Goal: Navigation & Orientation: Find specific page/section

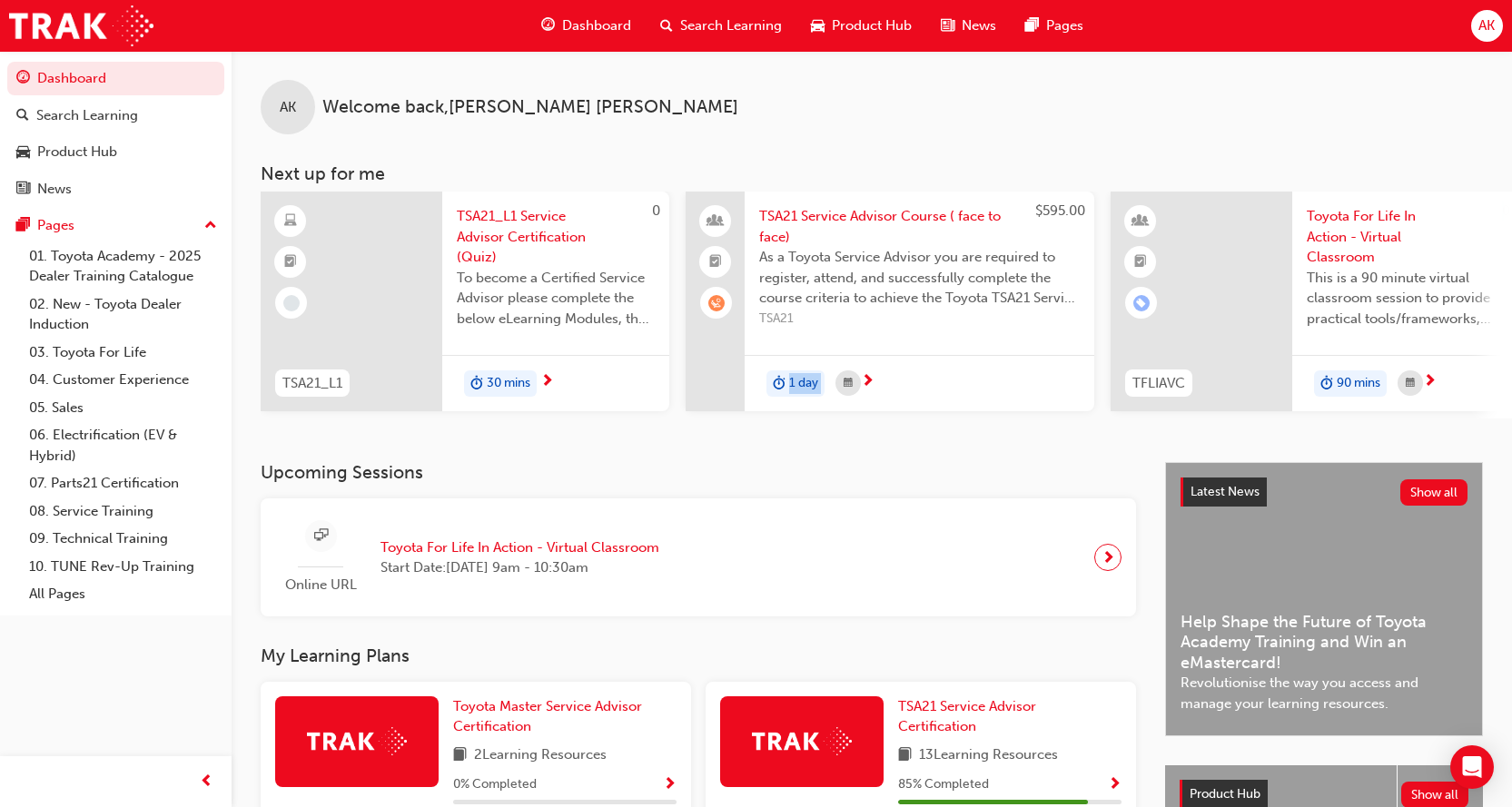
drag, startPoint x: 793, startPoint y: 425, endPoint x: 1133, endPoint y: 440, distance: 340.3
click at [1133, 440] on div "AK Welcome back , Ashesh Khanal Next up for me 0 TSA21_L1 TSA21_L1 Service Advi…" at bounding box center [871, 256] width 1280 height 411
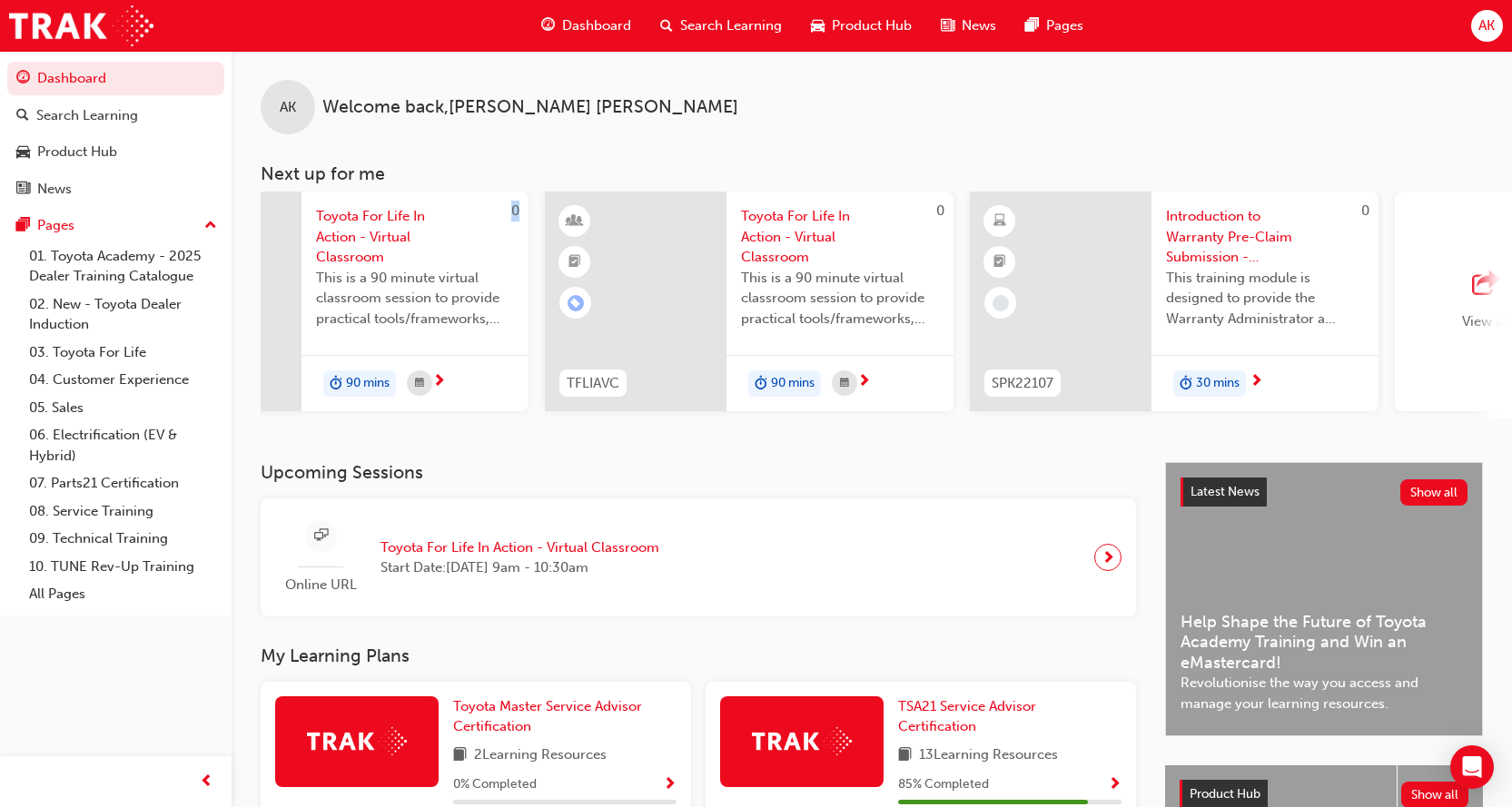
scroll to position [0, 1296]
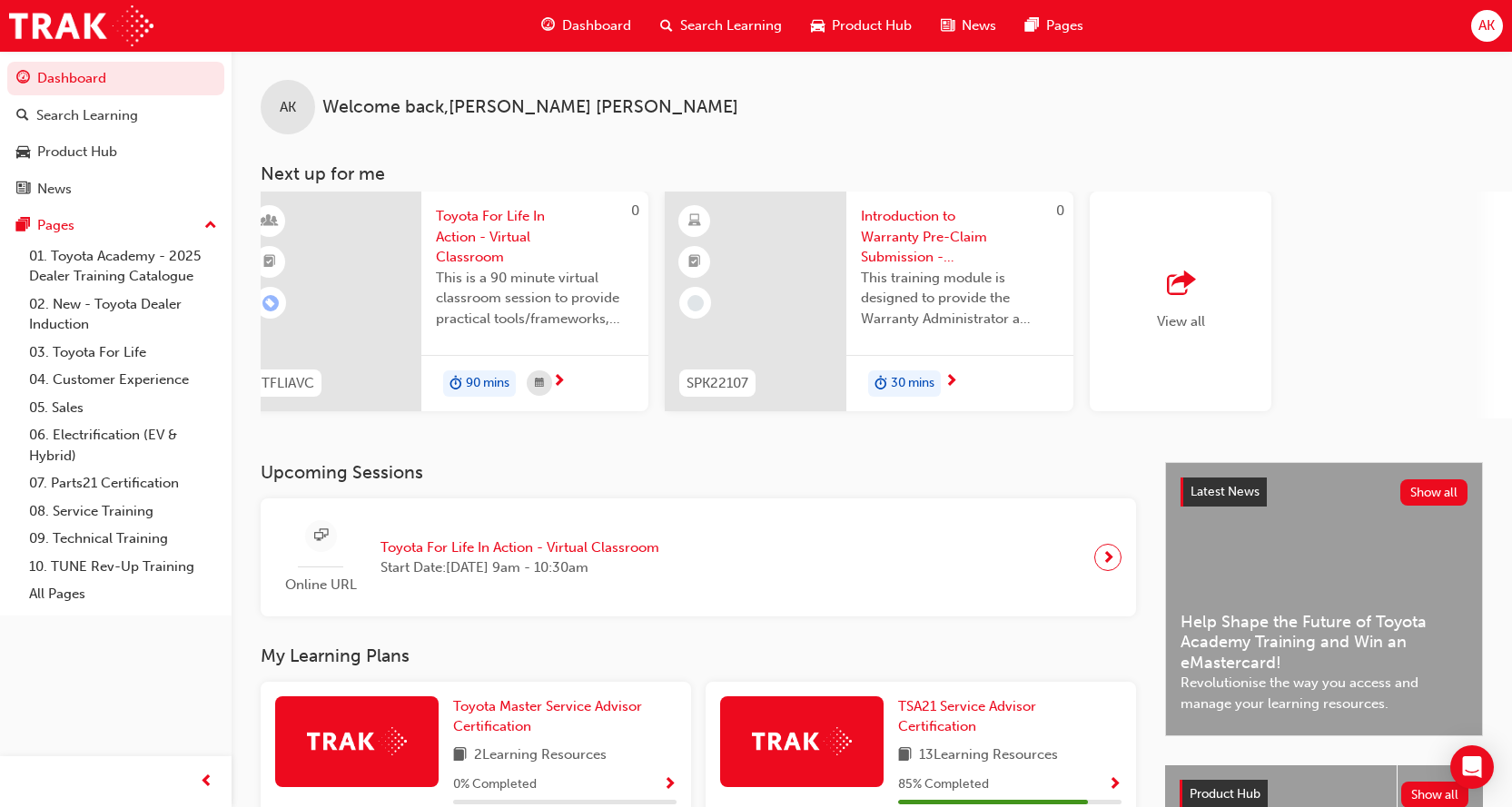
click at [487, 452] on div "AK Welcome back , Ashesh Khanal Next up for me 0 TSA21_L1 TSA21_L1 Service Advi…" at bounding box center [871, 256] width 1280 height 411
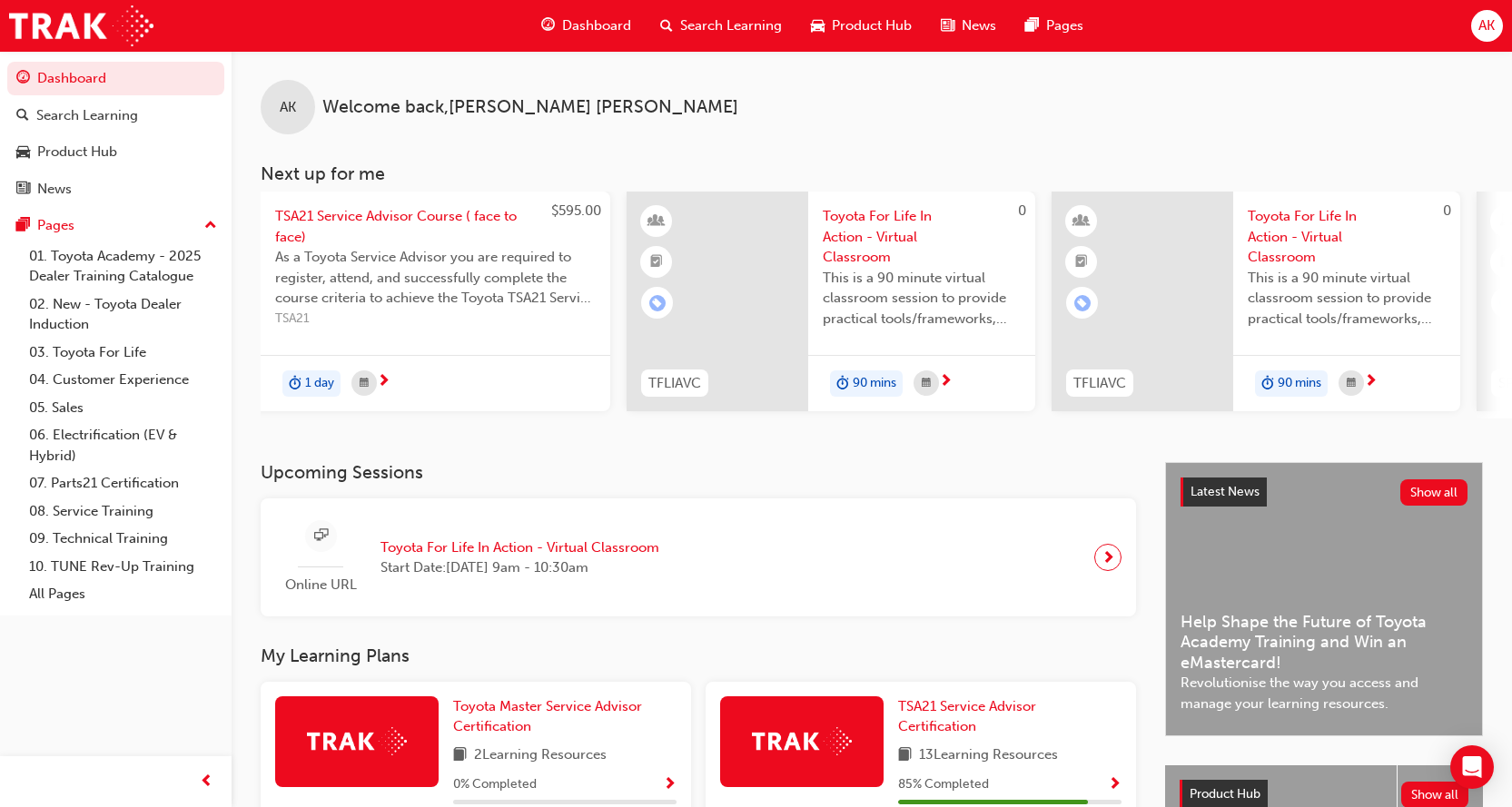
scroll to position [0, 479]
click at [599, 30] on span "Dashboard" at bounding box center [596, 26] width 69 height 21
click at [1484, 31] on span "AK" at bounding box center [1486, 26] width 16 height 21
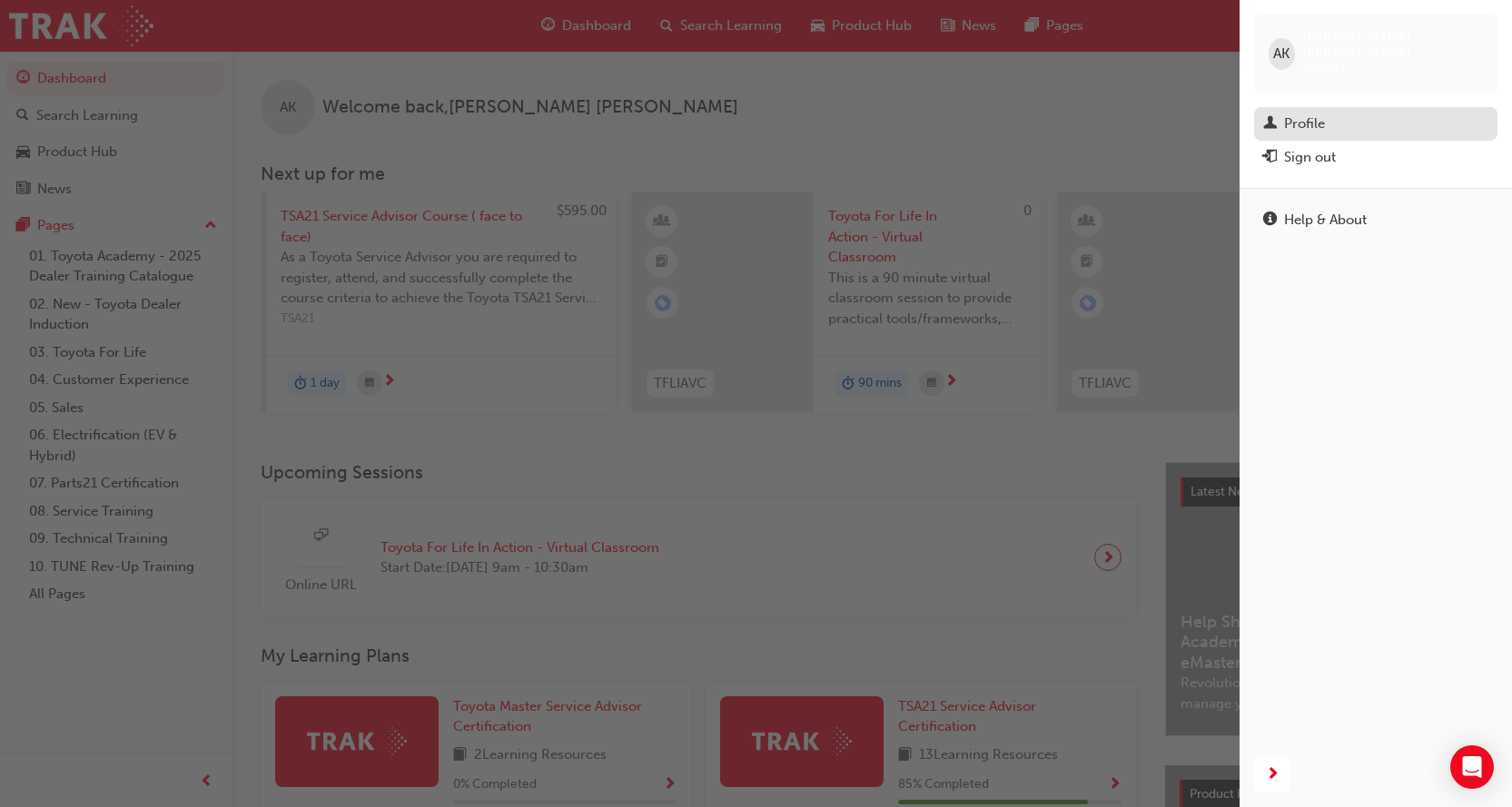
click at [1332, 113] on div "Profile" at bounding box center [1376, 124] width 225 height 23
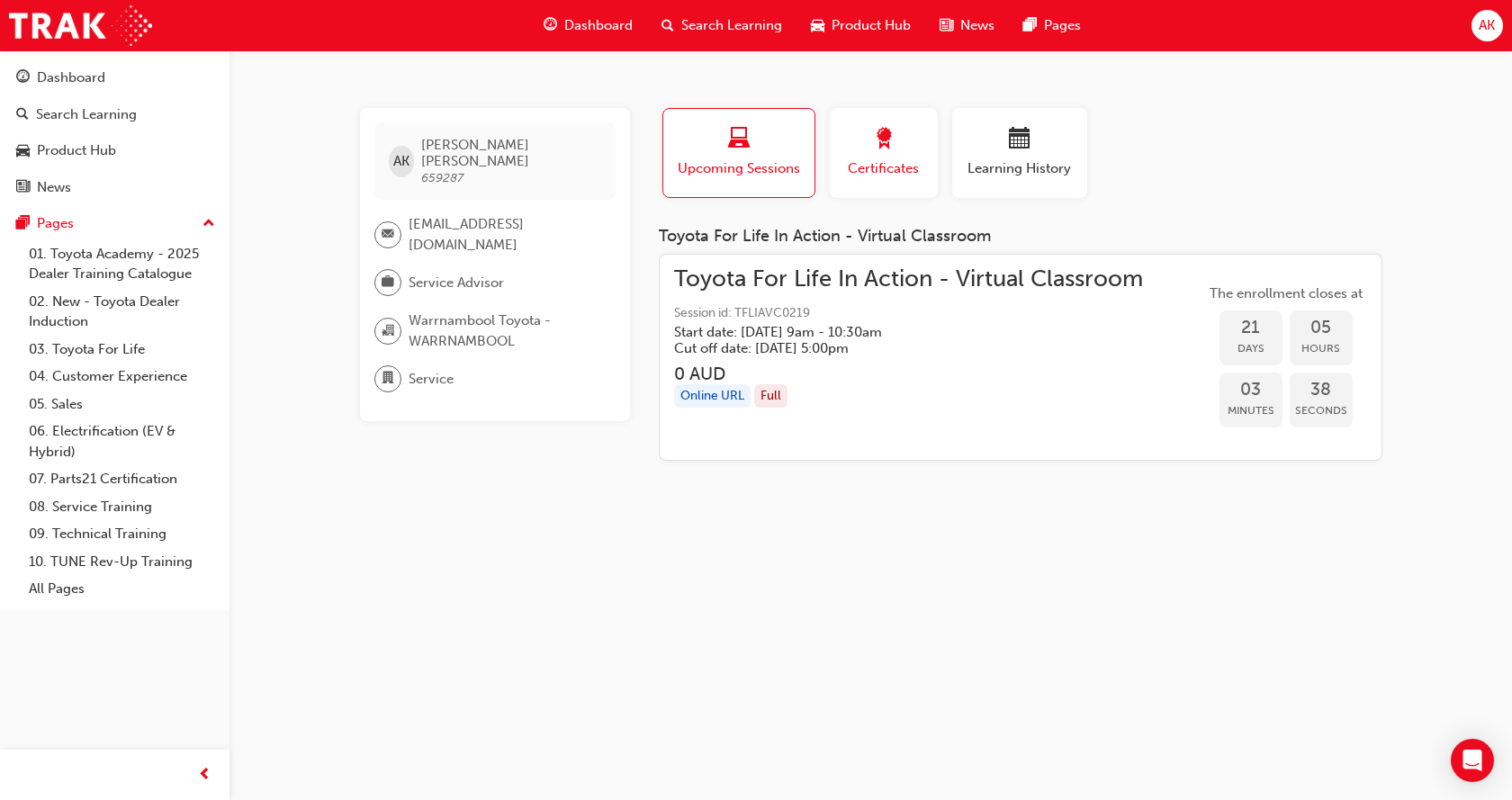
click at [873, 144] on span "award-icon" at bounding box center [883, 140] width 22 height 24
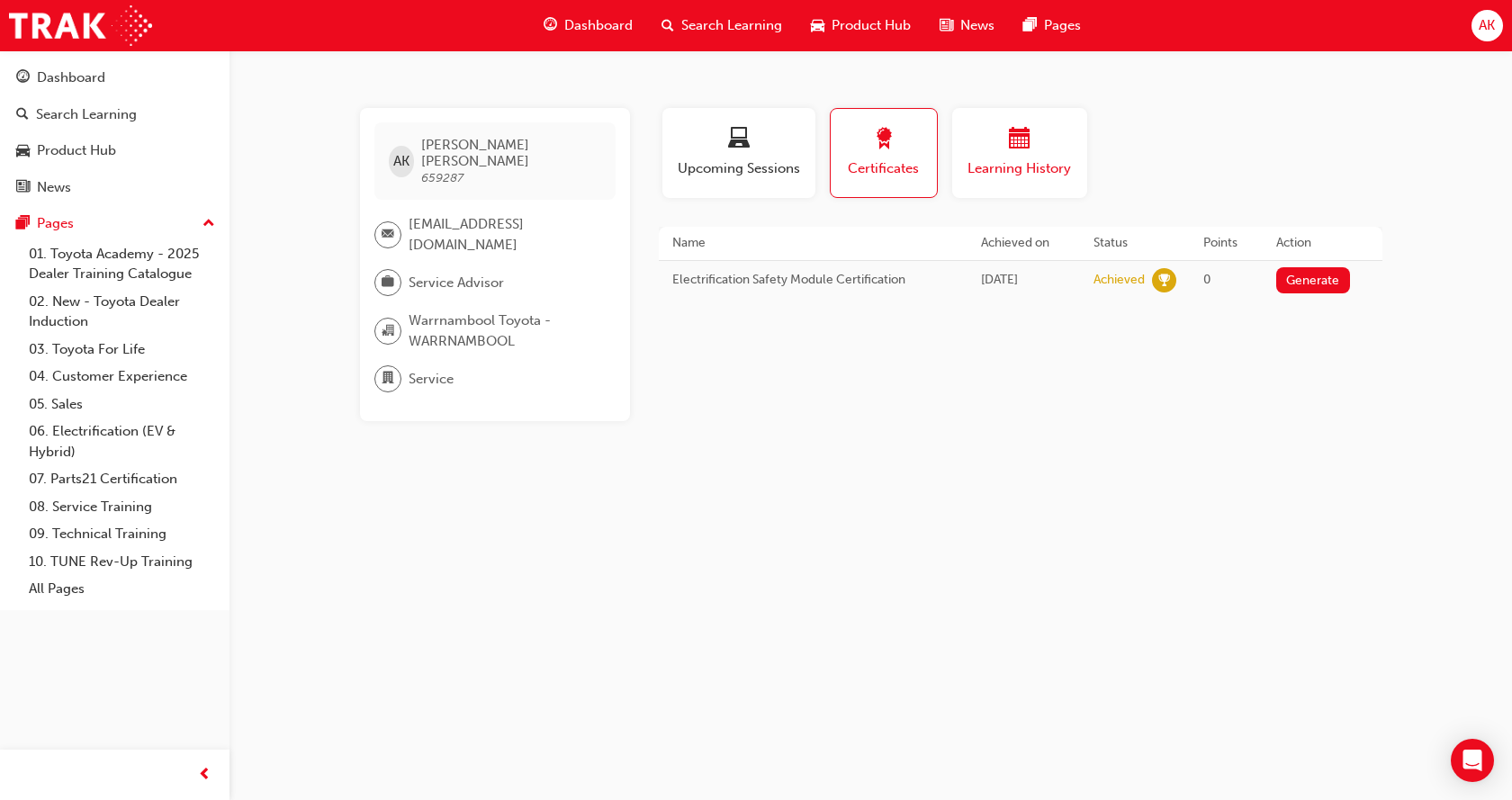
click at [989, 145] on div "button" at bounding box center [1019, 141] width 108 height 28
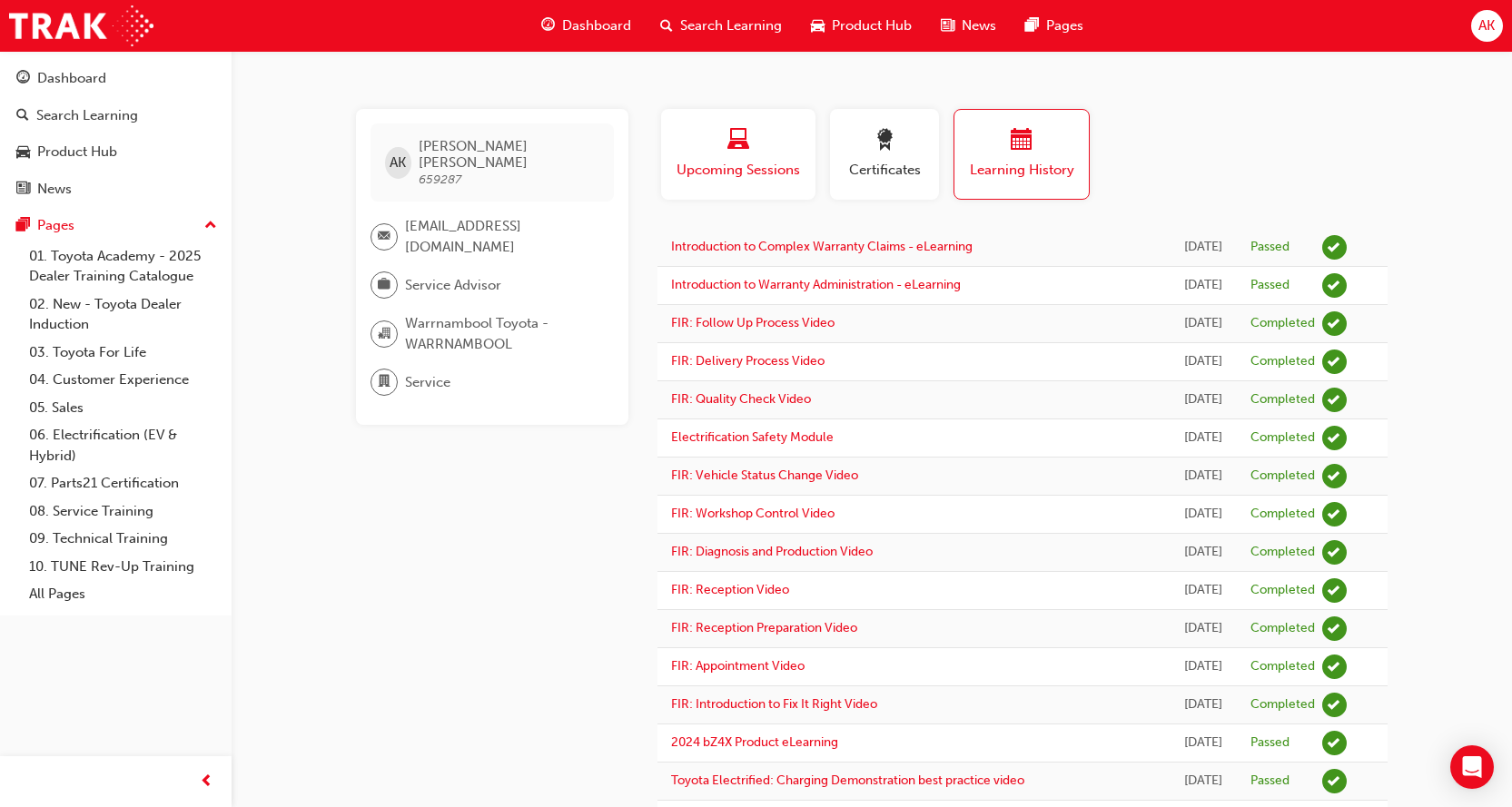
click at [715, 159] on div "Upcoming Sessions" at bounding box center [738, 155] width 127 height 52
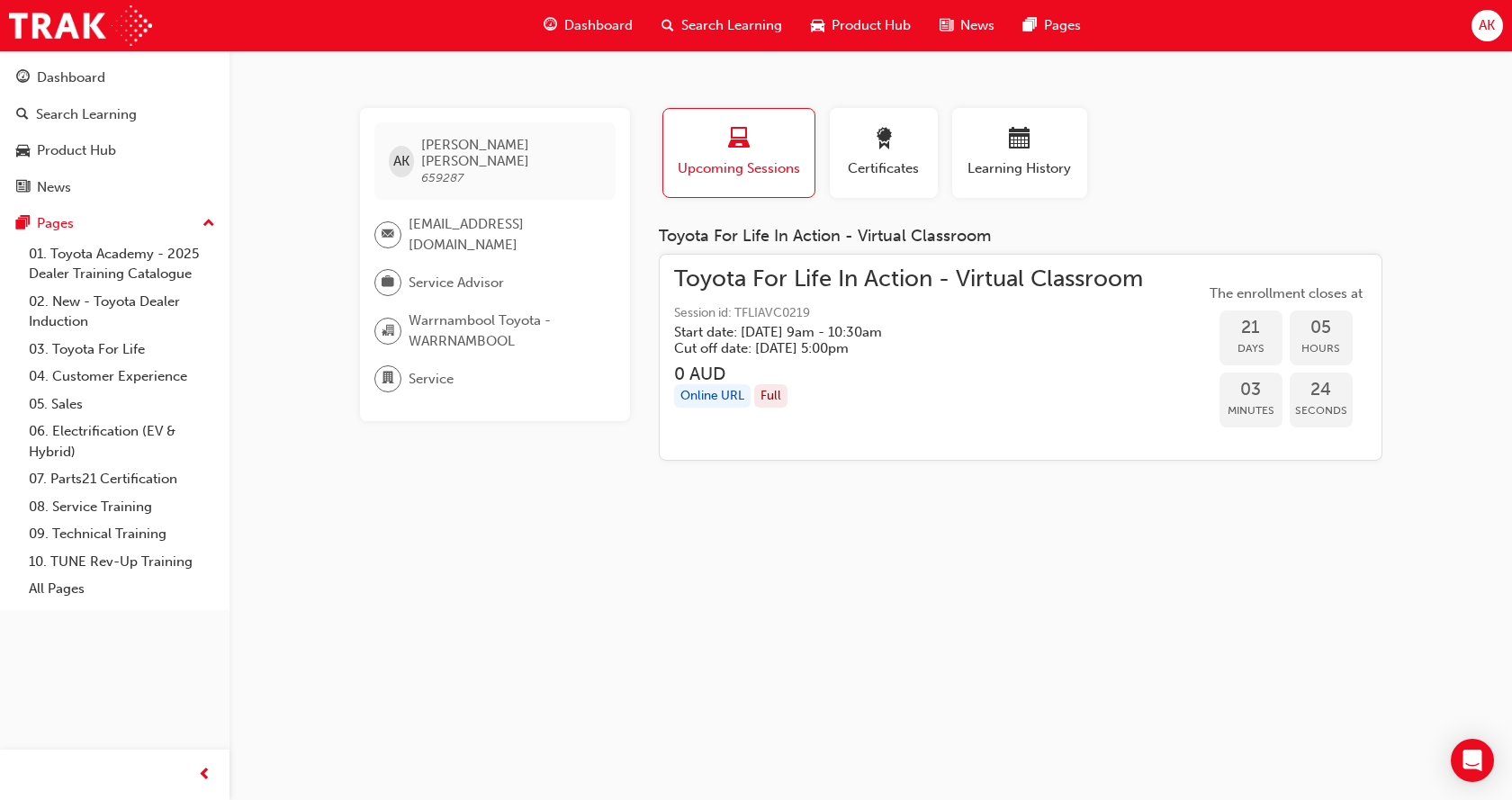
click at [599, 25] on span "Dashboard" at bounding box center [598, 25] width 68 height 21
